Goal: Task Accomplishment & Management: Use online tool/utility

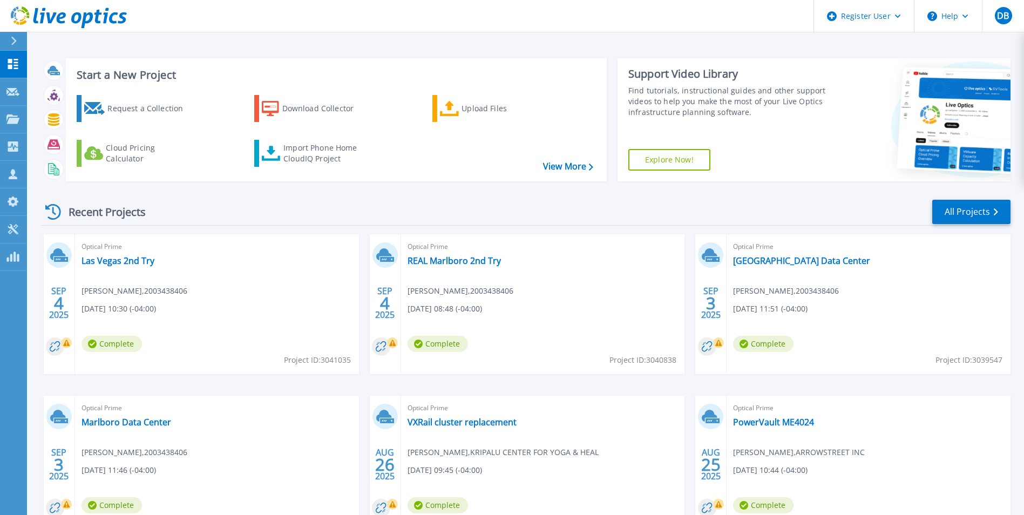
click at [0, 46] on html "Register User Help DB Dell User Dylan Barbour Dylan.Barbour@Dell.com Dell My Pr…" at bounding box center [512, 236] width 1024 height 473
click at [13, 45] on div at bounding box center [18, 41] width 17 height 18
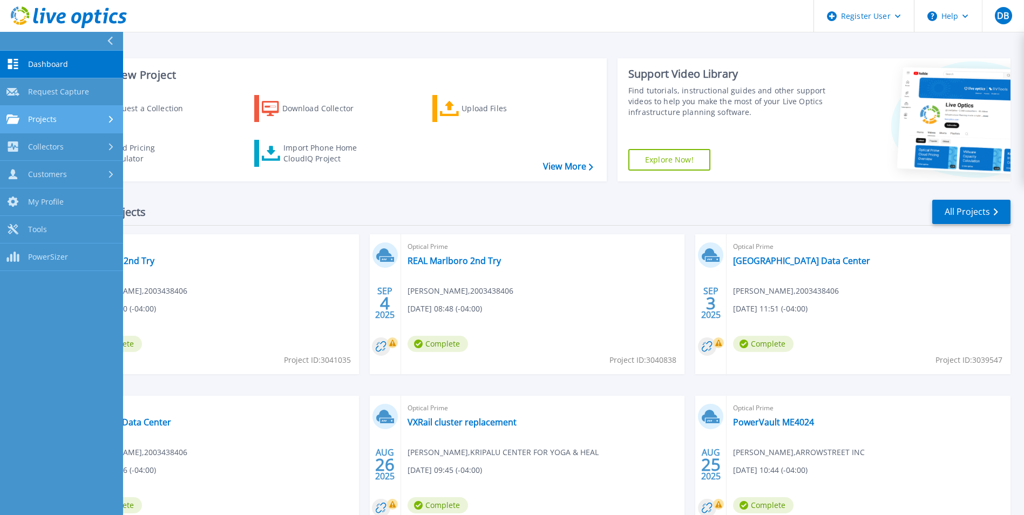
click at [106, 116] on div "Projects" at bounding box center [61, 119] width 110 height 10
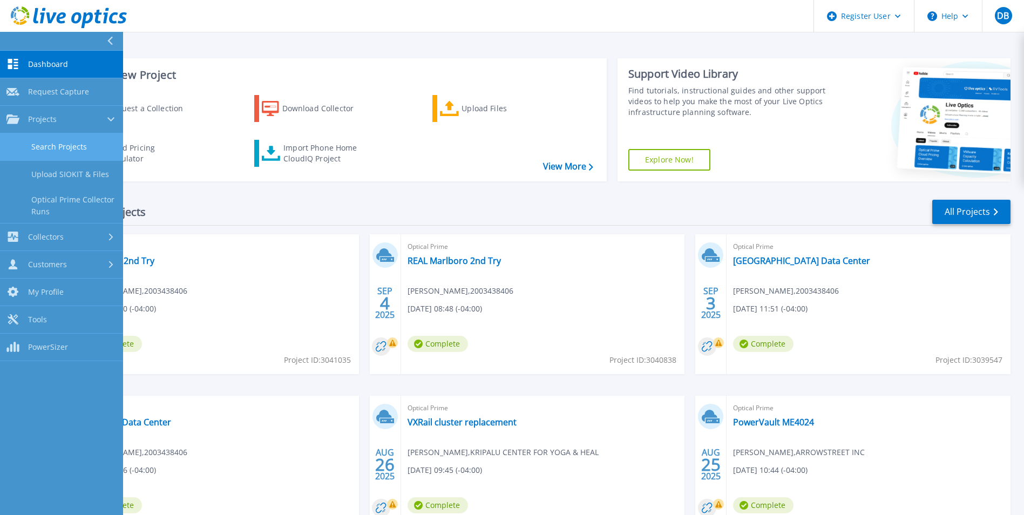
click at [44, 149] on link "Search Projects" at bounding box center [61, 147] width 123 height 28
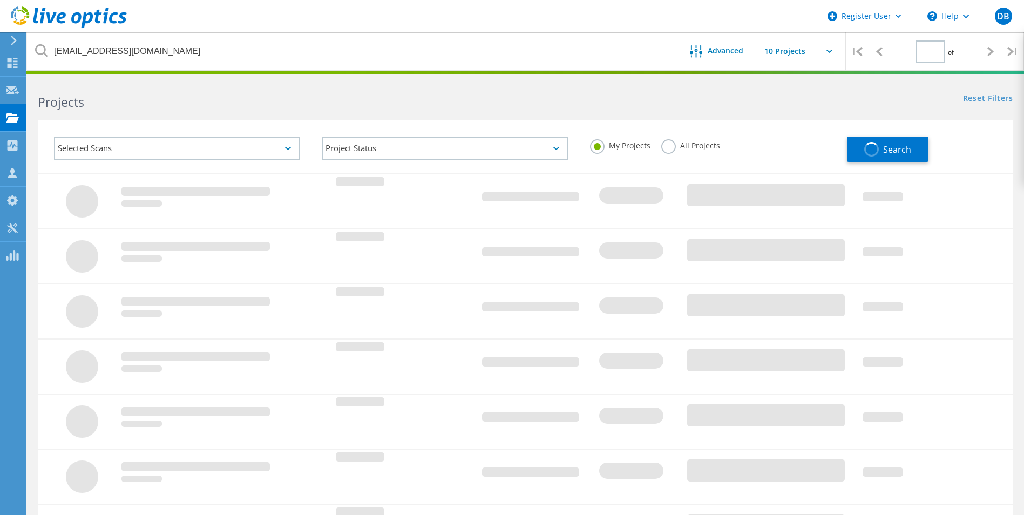
type input "1"
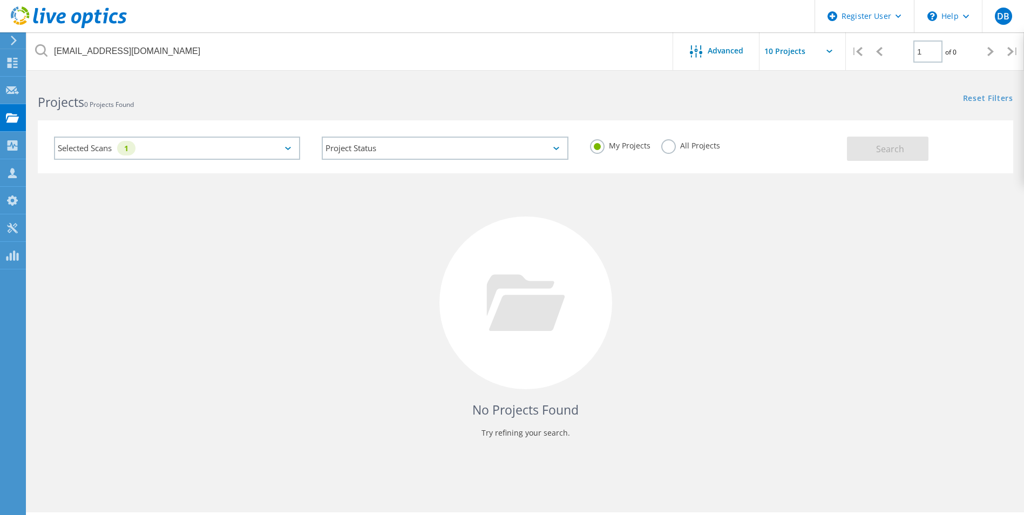
click at [666, 147] on label "All Projects" at bounding box center [690, 144] width 59 height 10
click at [0, 0] on input "All Projects" at bounding box center [0, 0] width 0 height 0
click at [911, 153] on button "Search" at bounding box center [887, 149] width 81 height 24
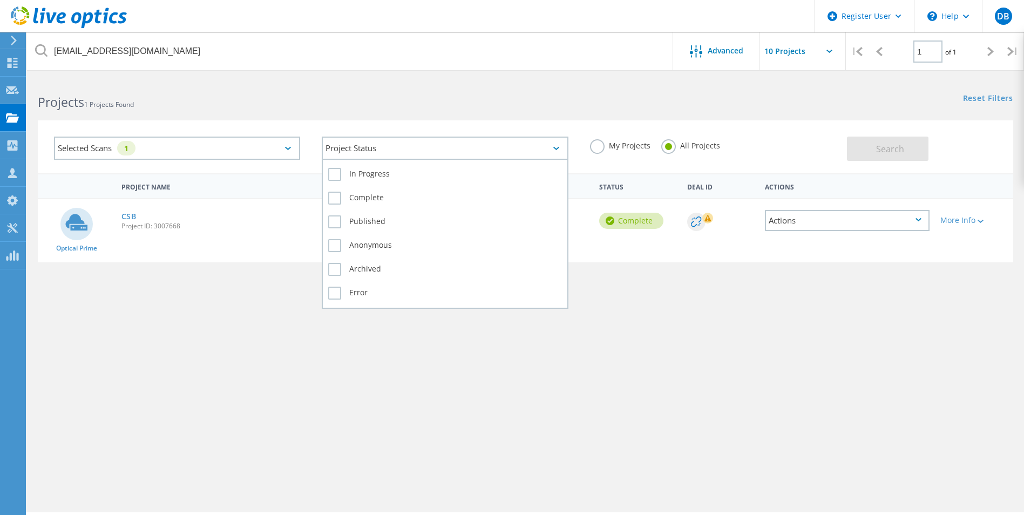
click at [470, 149] on div "Project Status" at bounding box center [445, 148] width 246 height 23
click at [322, 175] on div "In Progress Complete Published Anonymous Archived Error" at bounding box center [445, 234] width 246 height 150
click at [331, 176] on label "In Progress" at bounding box center [444, 174] width 233 height 13
click at [0, 0] on input "In Progress" at bounding box center [0, 0] width 0 height 0
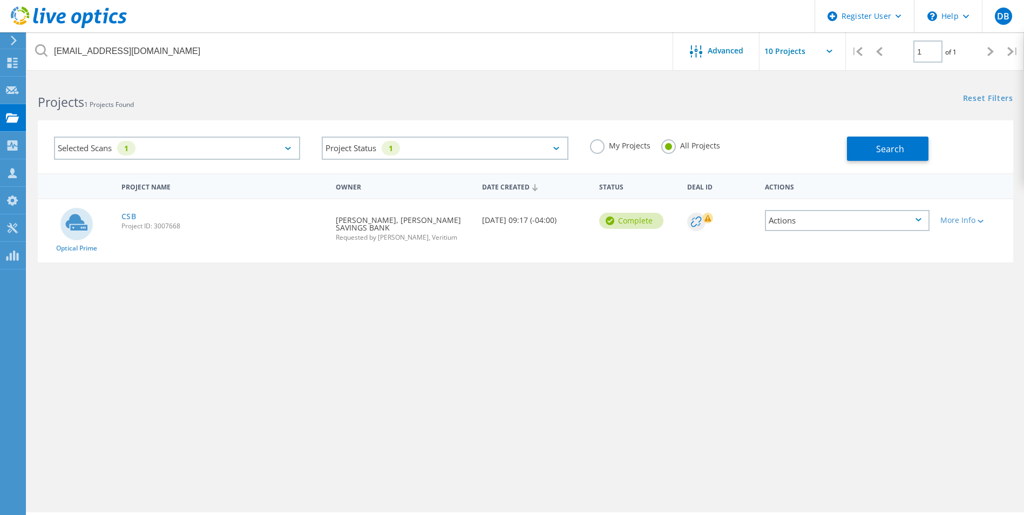
drag, startPoint x: 547, startPoint y: 430, endPoint x: 725, endPoint y: 294, distance: 224.1
click at [547, 429] on div "Project Name Owner Date Created Status Deal Id Actions Optical Prime CSB Projec…" at bounding box center [525, 313] width 975 height 281
click at [918, 156] on button "Search" at bounding box center [887, 149] width 81 height 24
